Goal: Information Seeking & Learning: Learn about a topic

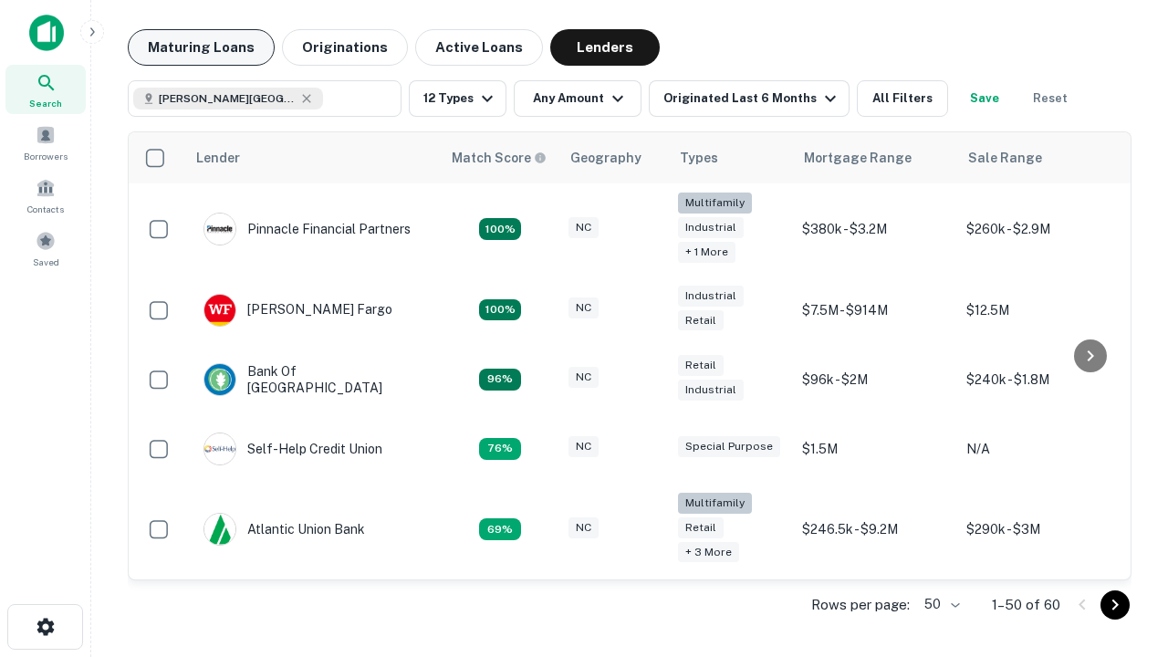
click at [201, 47] on button "Maturing Loans" at bounding box center [201, 47] width 147 height 37
